Goal: Navigation & Orientation: Find specific page/section

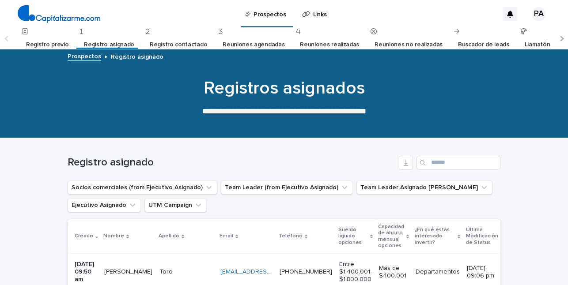
click at [319, 15] on p "Links" at bounding box center [319, 9] width 13 height 19
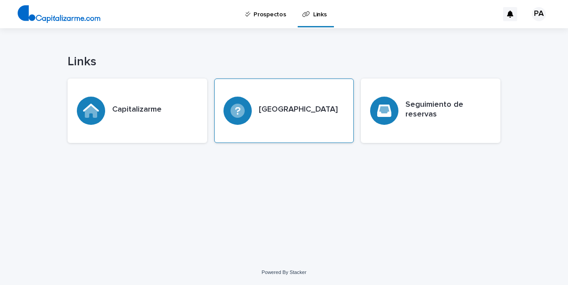
click at [283, 108] on h3 "[GEOGRAPHIC_DATA]" at bounding box center [298, 110] width 79 height 10
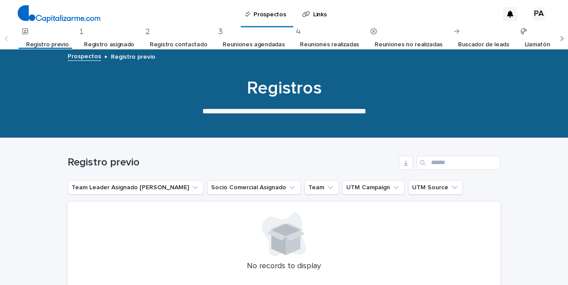
click at [348, 78] on h1 "Registros" at bounding box center [284, 88] width 433 height 21
click at [317, 15] on p "Links" at bounding box center [319, 9] width 13 height 19
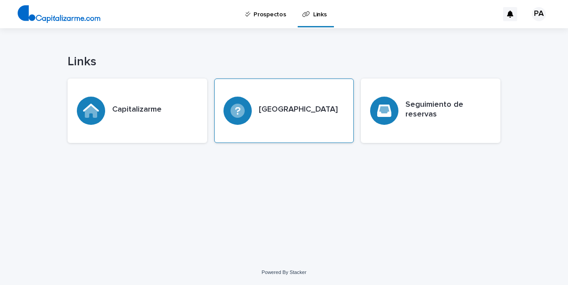
click at [305, 110] on h3 "[GEOGRAPHIC_DATA]" at bounding box center [298, 110] width 79 height 10
